Goal: Information Seeking & Learning: Learn about a topic

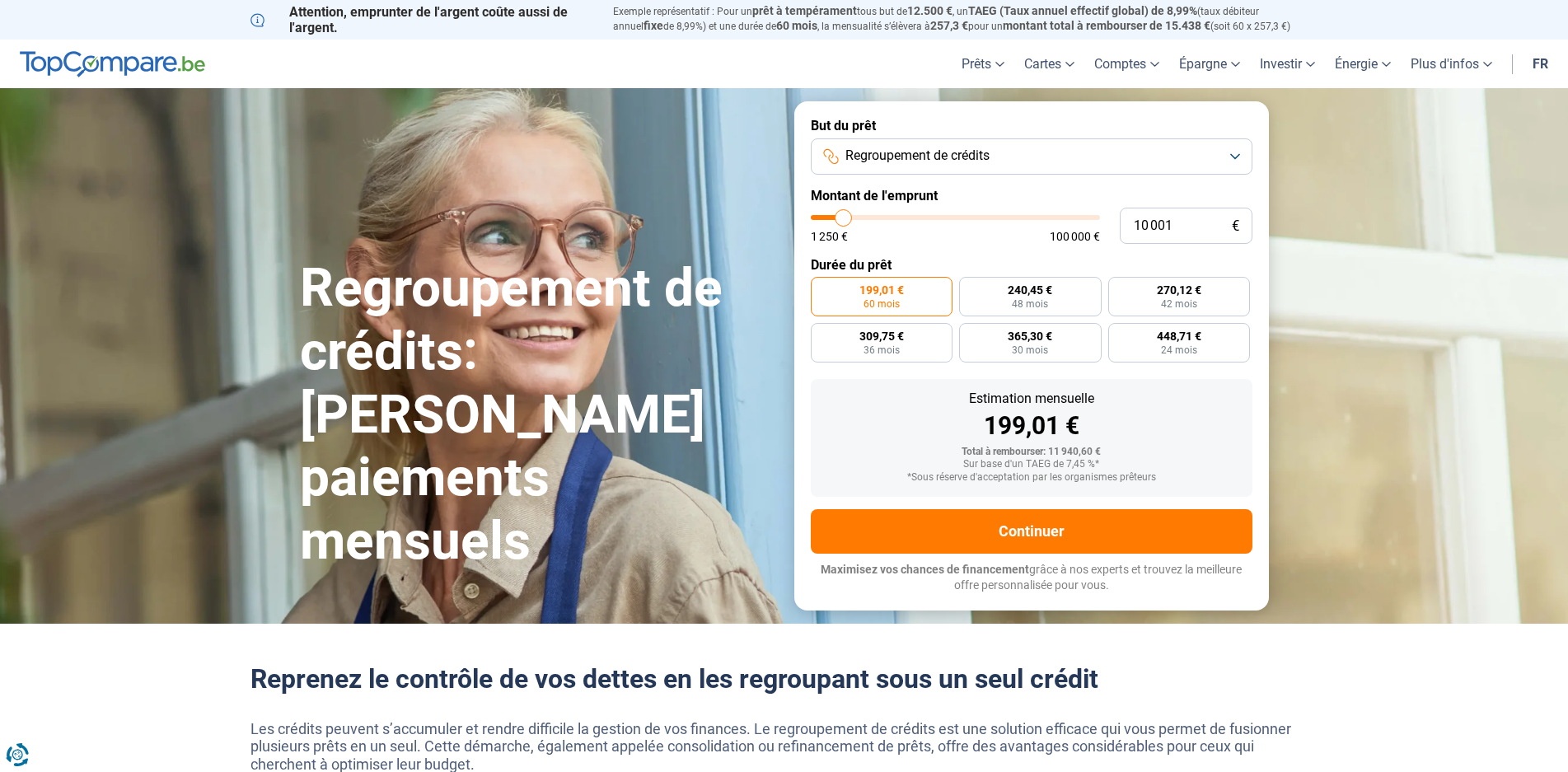
type input "13 250"
type input "13250"
type input "16 000"
type input "16000"
type input "17 250"
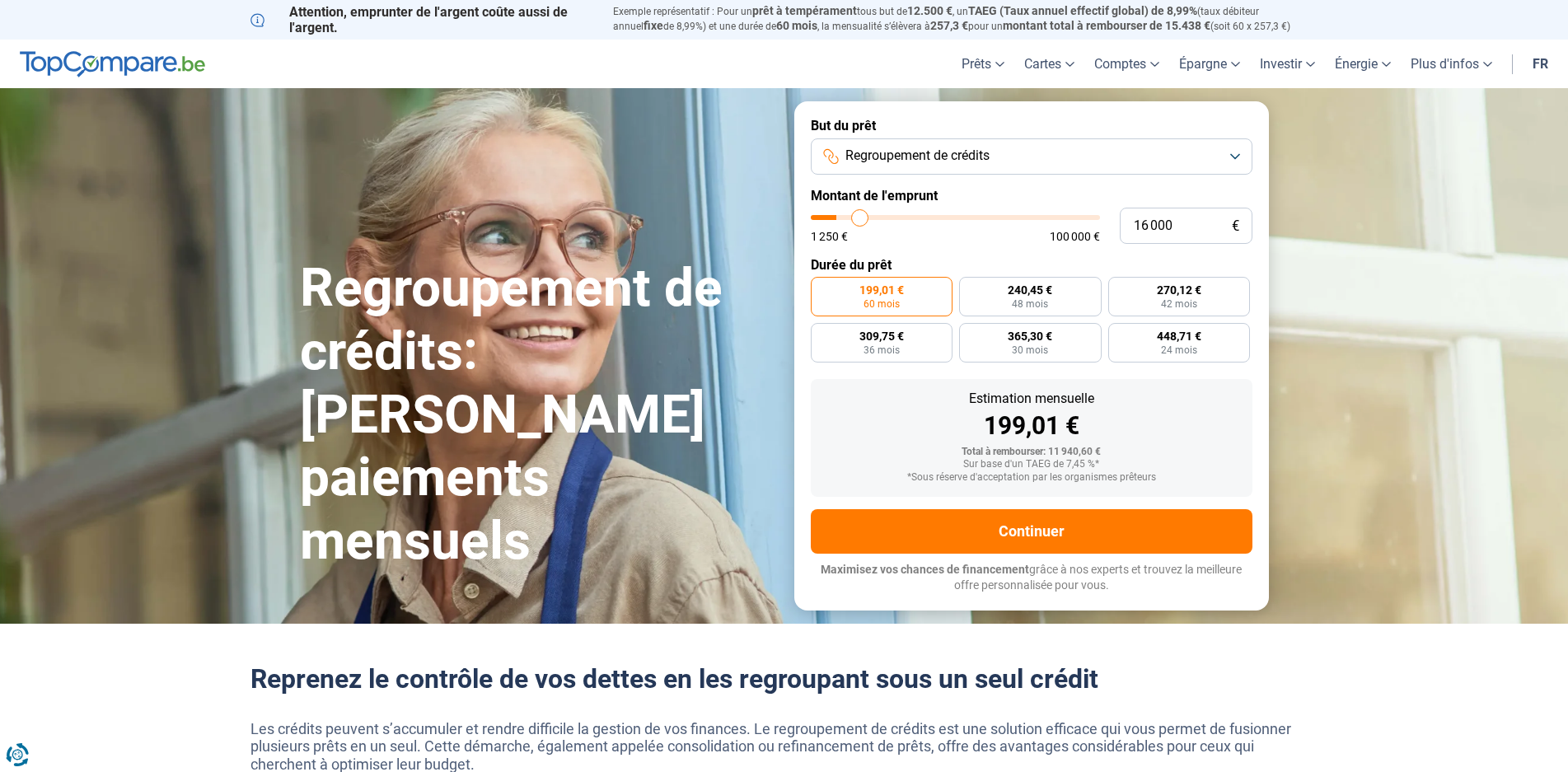
type input "17250"
type input "18 500"
type input "18500"
type input "20 000"
type input "20000"
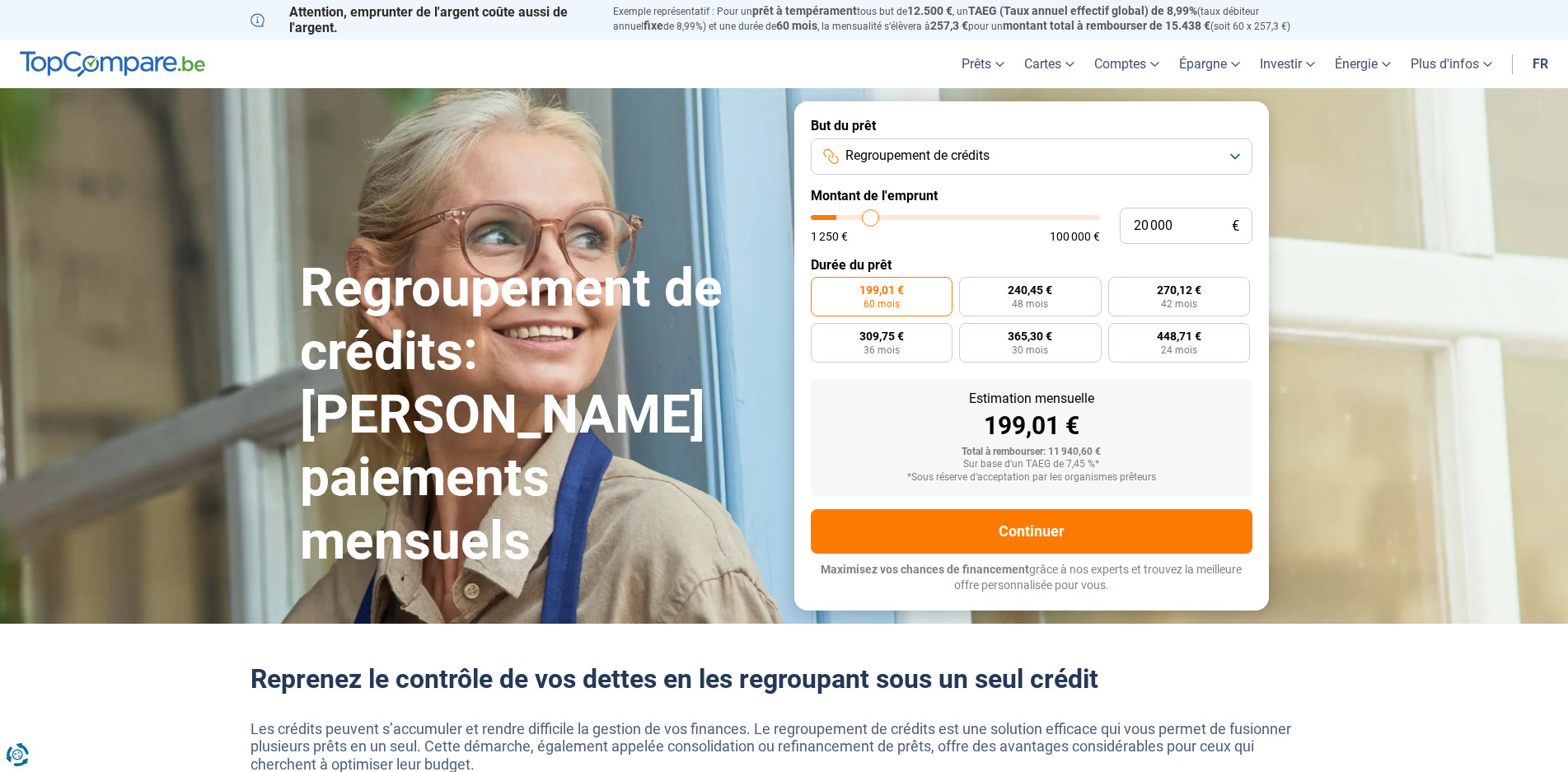
type input "20 750"
type input "20750"
type input "21 750"
type input "21750"
type input "22 250"
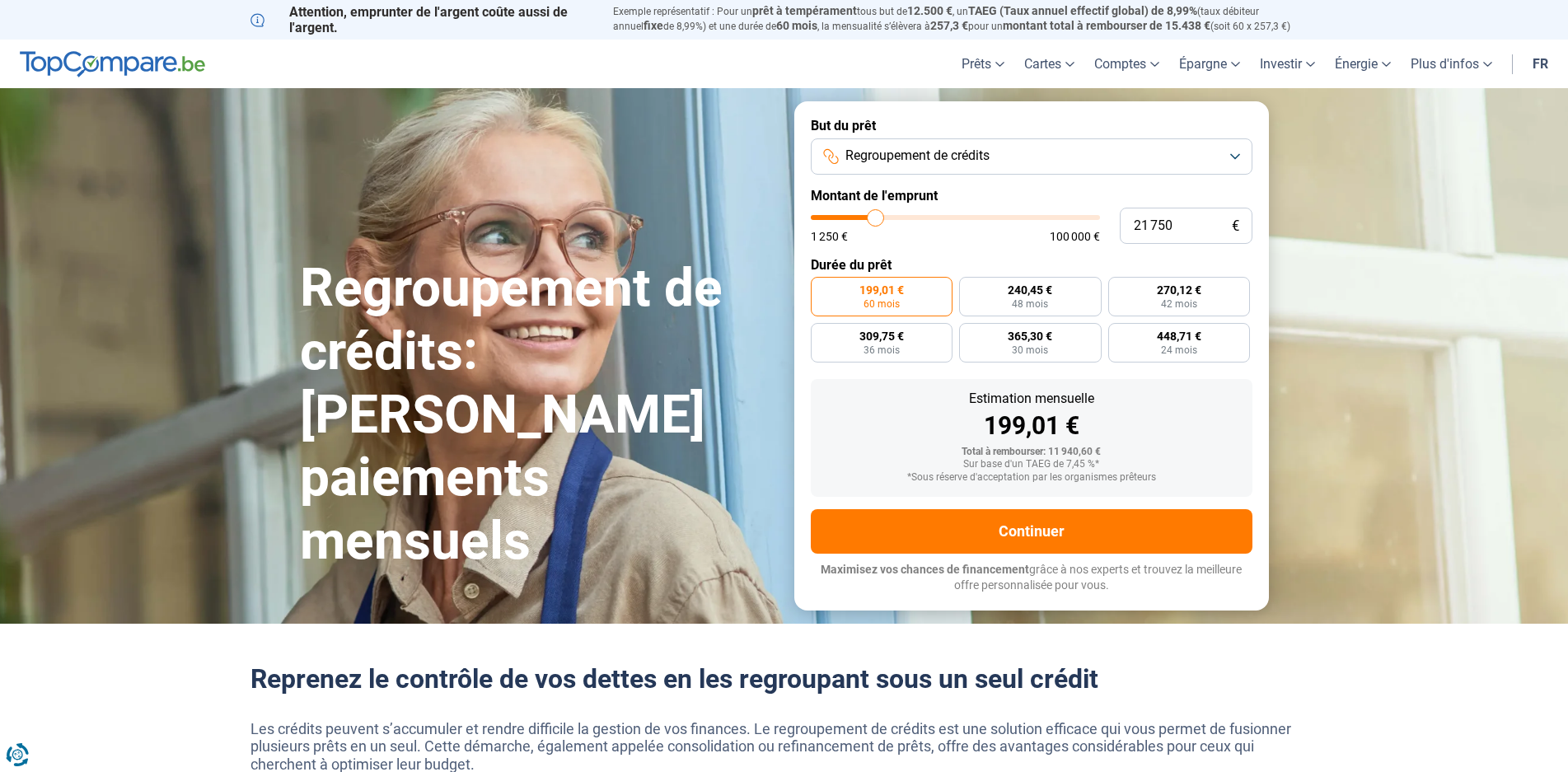
type input "22250"
type input "22 750"
drag, startPoint x: 847, startPoint y: 215, endPoint x: 878, endPoint y: 215, distance: 31.0
type input "22750"
click at [878, 215] on input "range" at bounding box center [955, 217] width 289 height 5
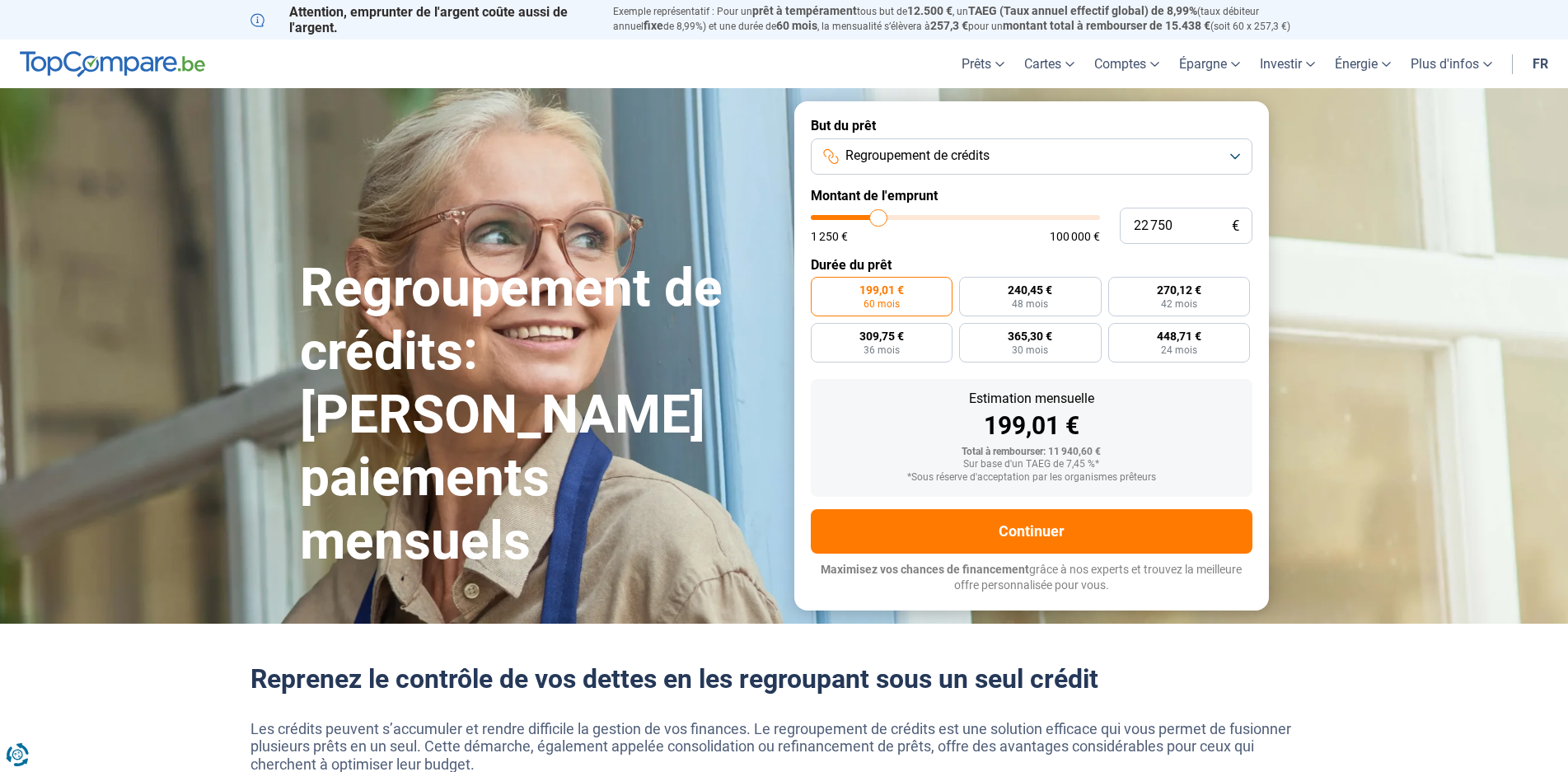
radio input "false"
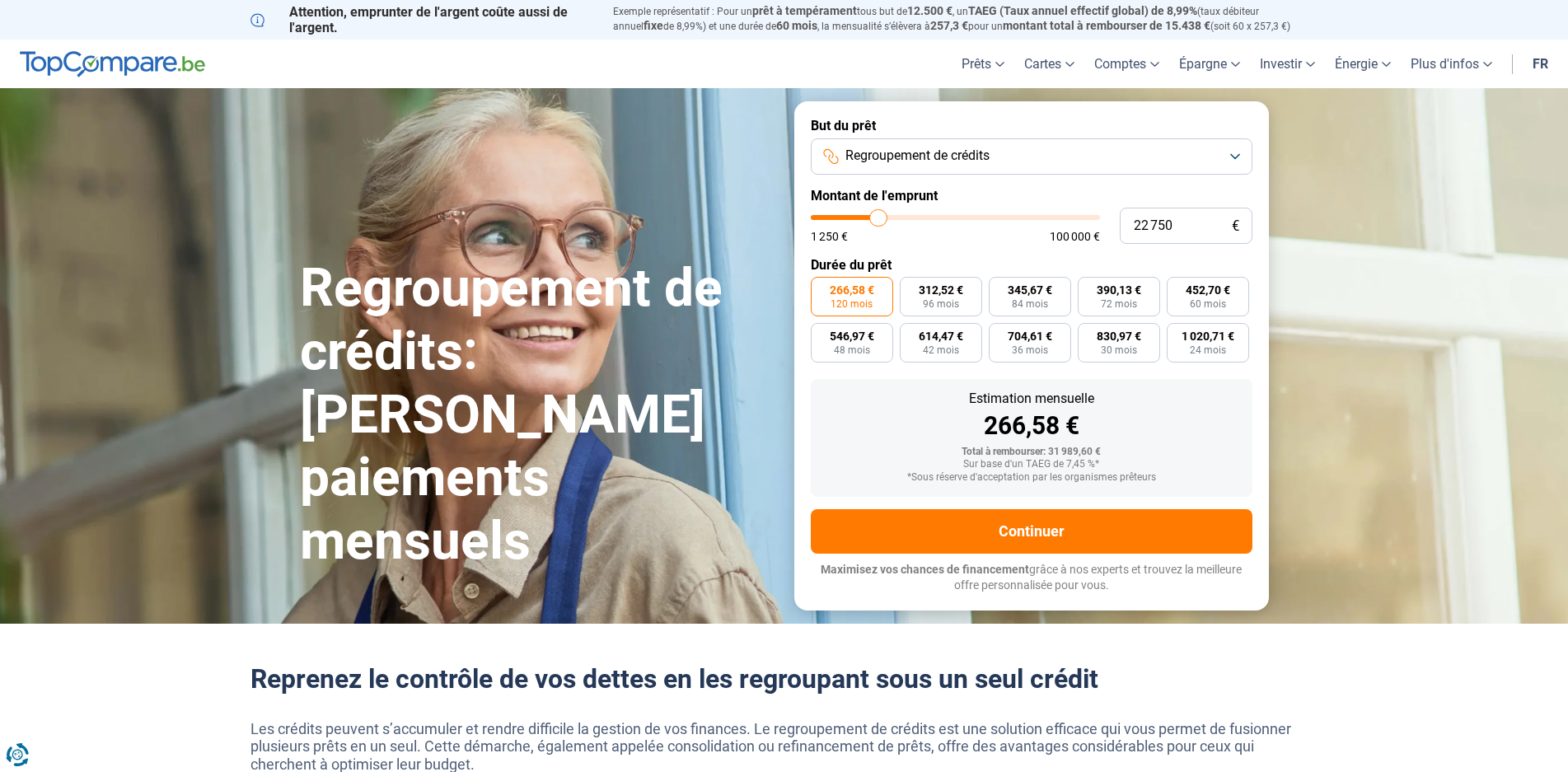
type input "23 000"
type input "23000"
type input "27 500"
type input "27500"
type input "30 250"
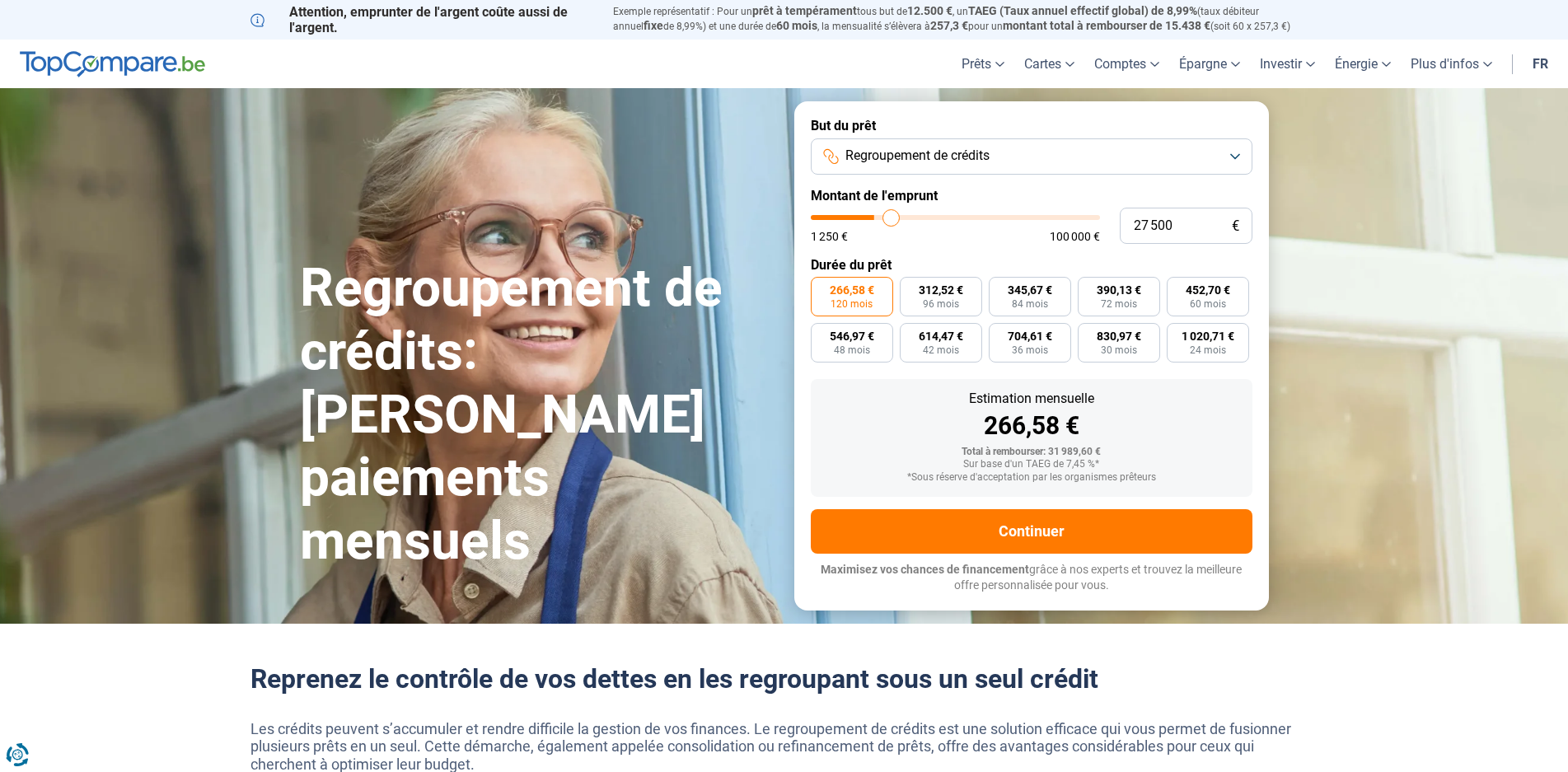
type input "30250"
type input "32 500"
type input "32500"
type input "35 250"
type input "35250"
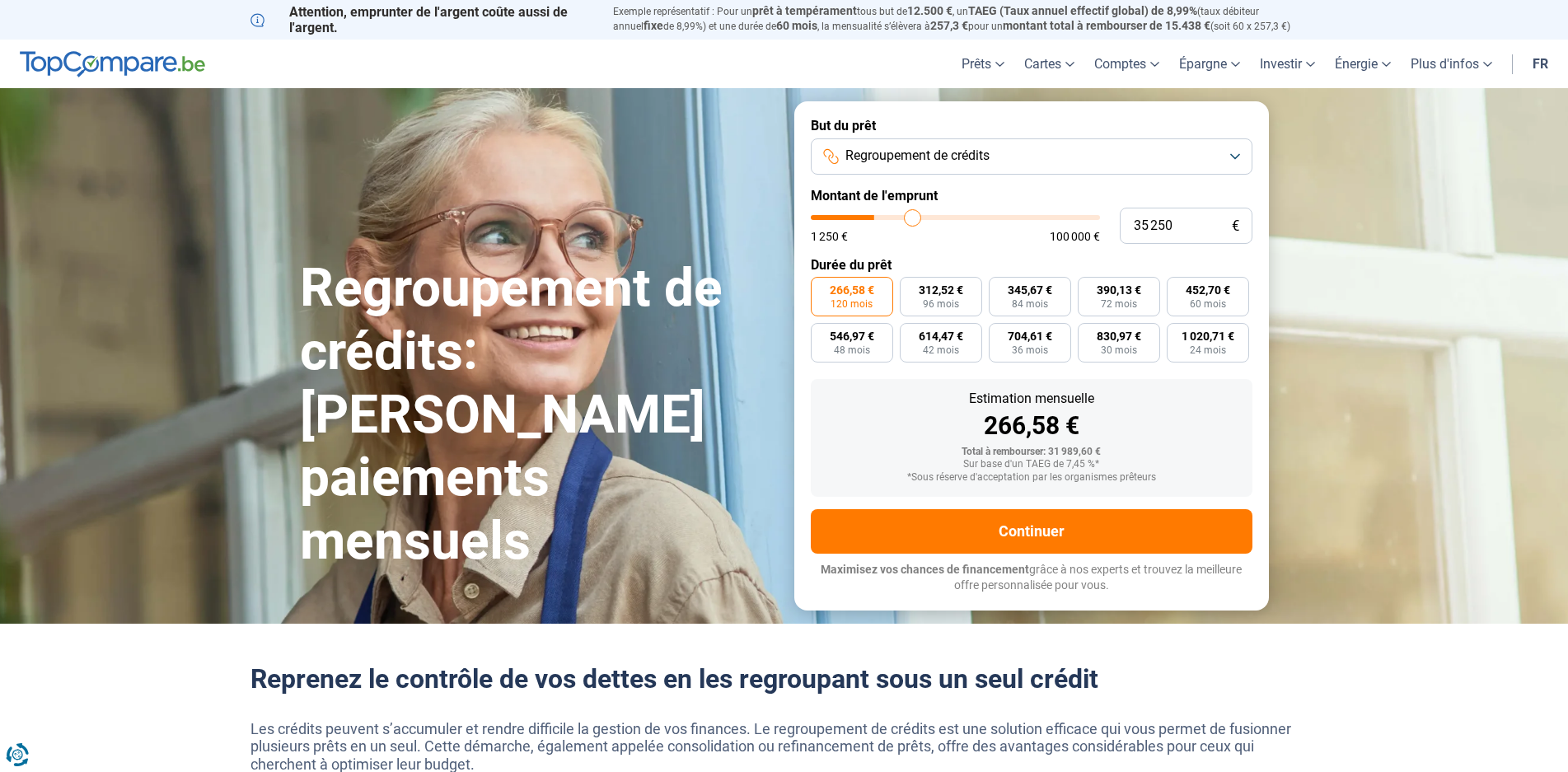
type input "36 500"
type input "36500"
type input "37 000"
type input "37000"
type input "37 250"
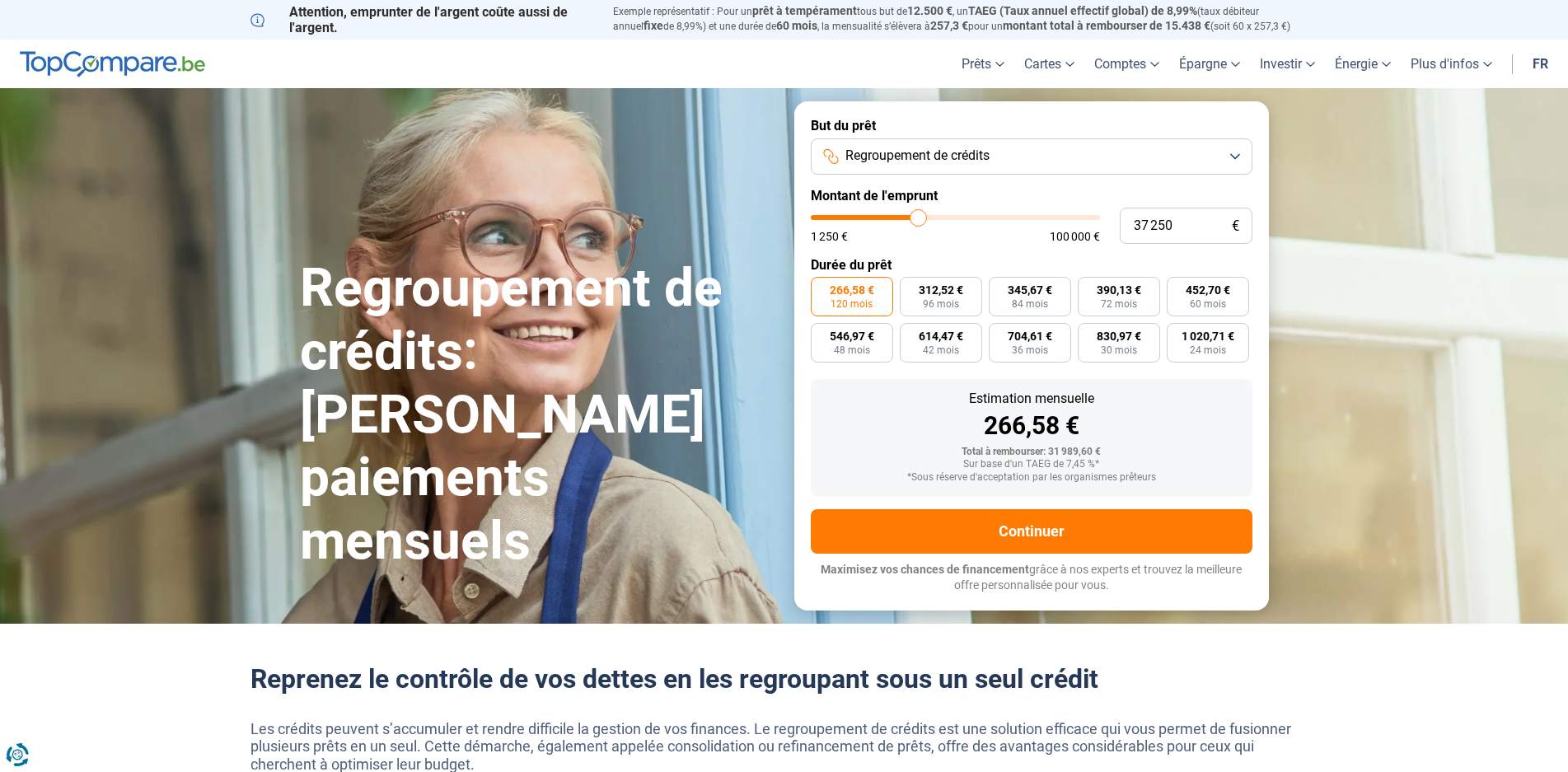
drag, startPoint x: 878, startPoint y: 215, endPoint x: 919, endPoint y: 213, distance: 41.0
type input "37250"
click at [919, 215] on input "range" at bounding box center [955, 217] width 289 height 5
